Goal: Information Seeking & Learning: Find specific page/section

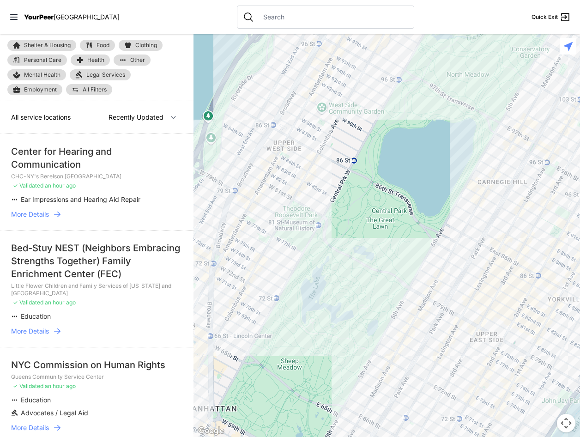
select select "recentlyUpdated"
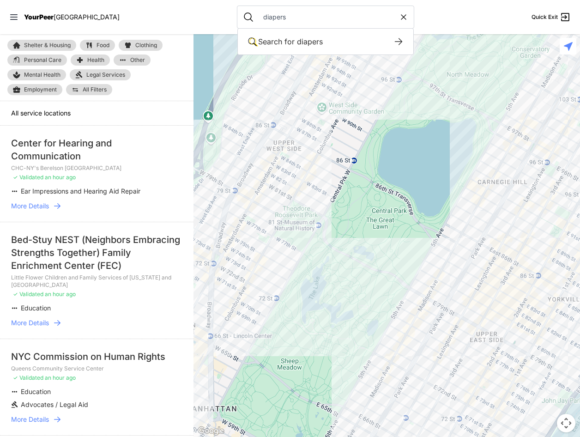
type input "diapers"
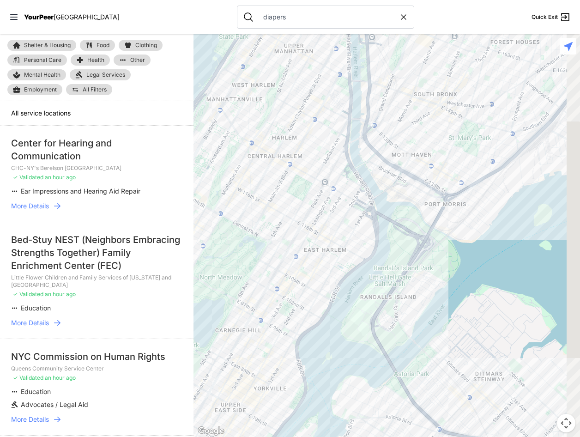
drag, startPoint x: 365, startPoint y: 168, endPoint x: 218, endPoint y: 303, distance: 199.4
click at [211, 311] on div at bounding box center [387, 235] width 387 height 403
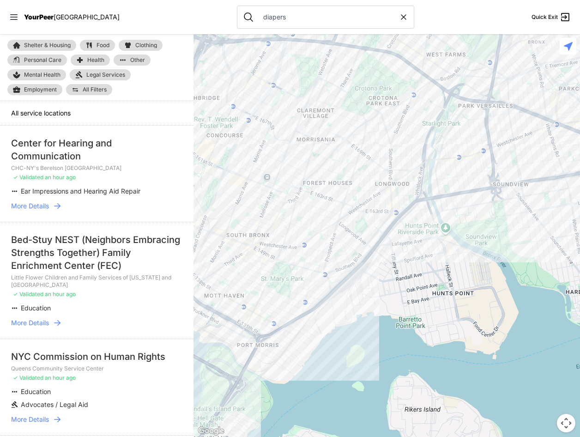
drag, startPoint x: 427, startPoint y: 209, endPoint x: 256, endPoint y: 339, distance: 215.0
click at [254, 339] on div at bounding box center [387, 235] width 387 height 403
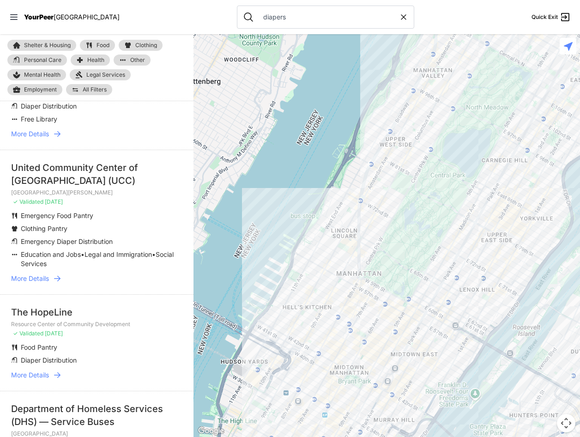
scroll to position [370, 0]
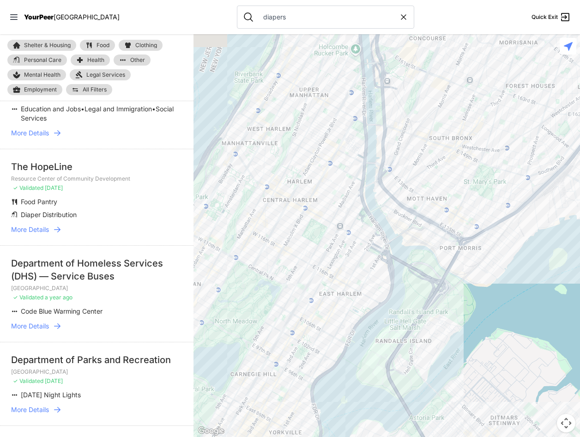
drag, startPoint x: 430, startPoint y: 166, endPoint x: 229, endPoint y: 358, distance: 277.0
click at [176, 381] on main "Shelter & Housing Food Clothing Personal Care Health Other Mental Health Legal …" at bounding box center [290, 235] width 580 height 403
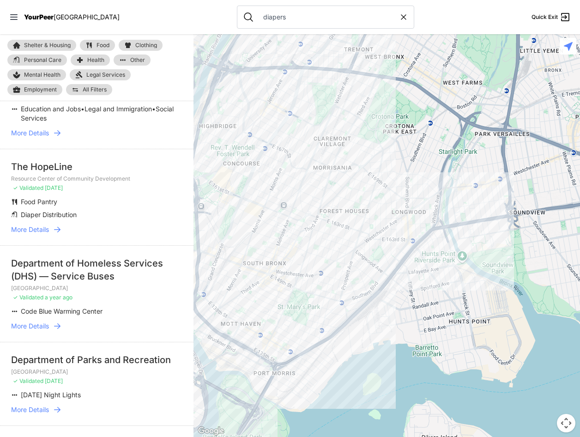
drag, startPoint x: 358, startPoint y: 303, endPoint x: 333, endPoint y: 319, distance: 30.1
click at [333, 319] on div at bounding box center [387, 235] width 387 height 403
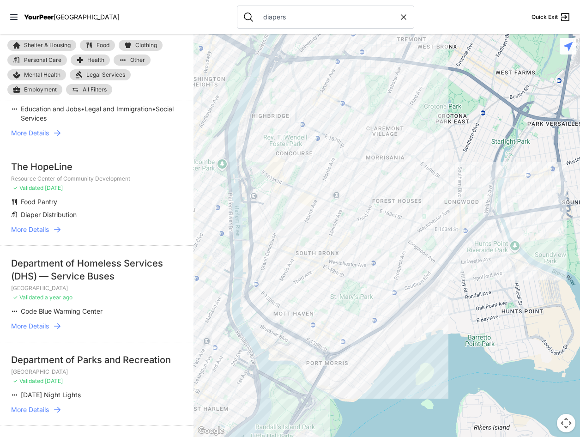
drag, startPoint x: 349, startPoint y: 251, endPoint x: 391, endPoint y: 243, distance: 42.8
click at [391, 243] on div at bounding box center [387, 235] width 387 height 403
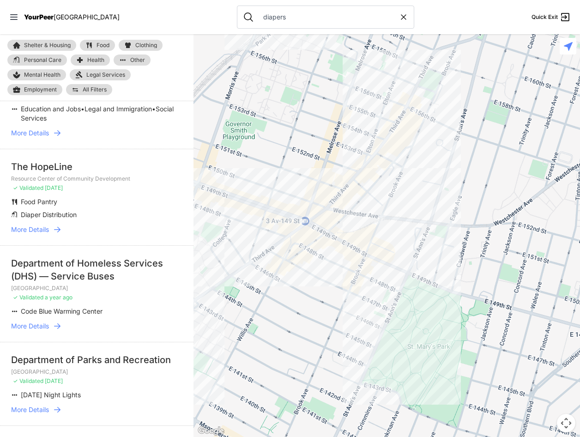
click at [350, 243] on div at bounding box center [387, 235] width 387 height 403
click at [351, 242] on div at bounding box center [387, 235] width 387 height 403
